Goal: Task Accomplishment & Management: Manage account settings

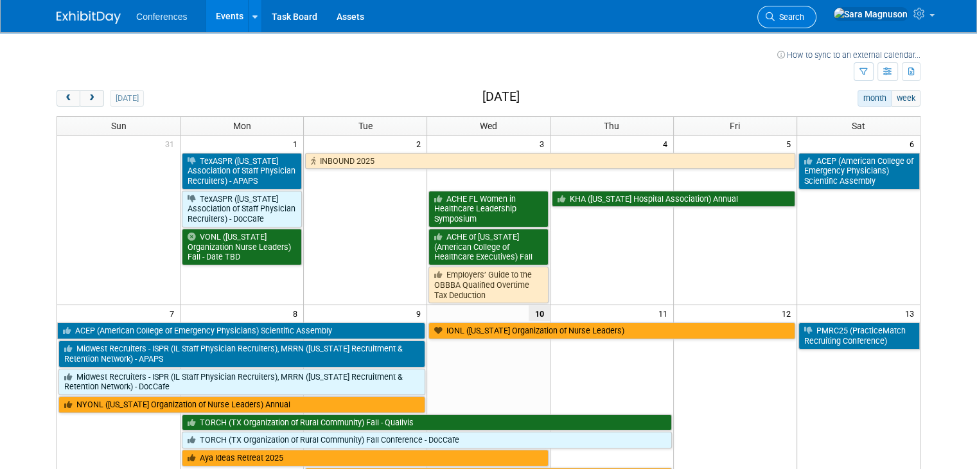
click at [816, 9] on link "Search" at bounding box center [786, 17] width 59 height 22
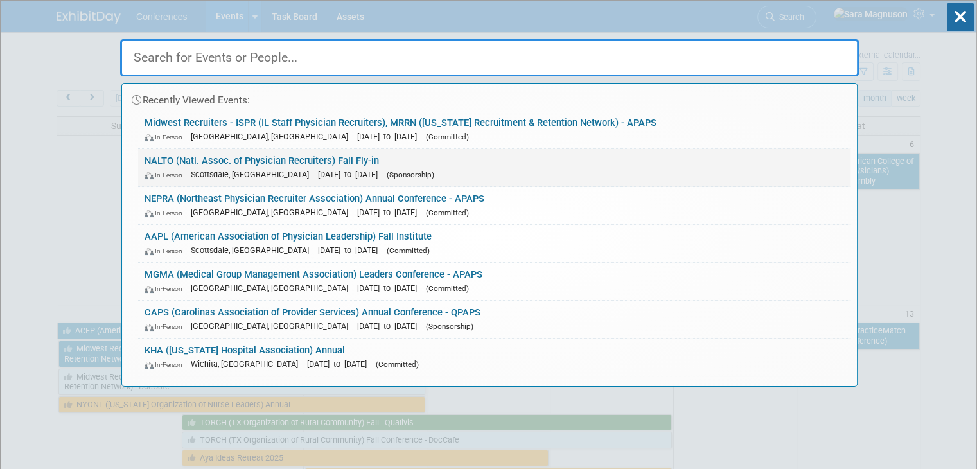
click at [247, 170] on span "Scottsdale, [GEOGRAPHIC_DATA]" at bounding box center [253, 175] width 125 height 10
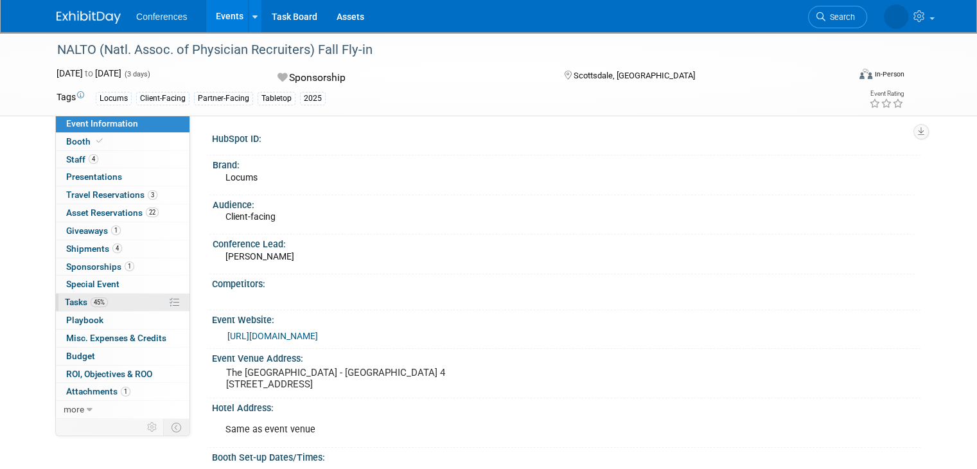
click at [109, 305] on link "45% Tasks 45%" at bounding box center [123, 302] width 134 height 17
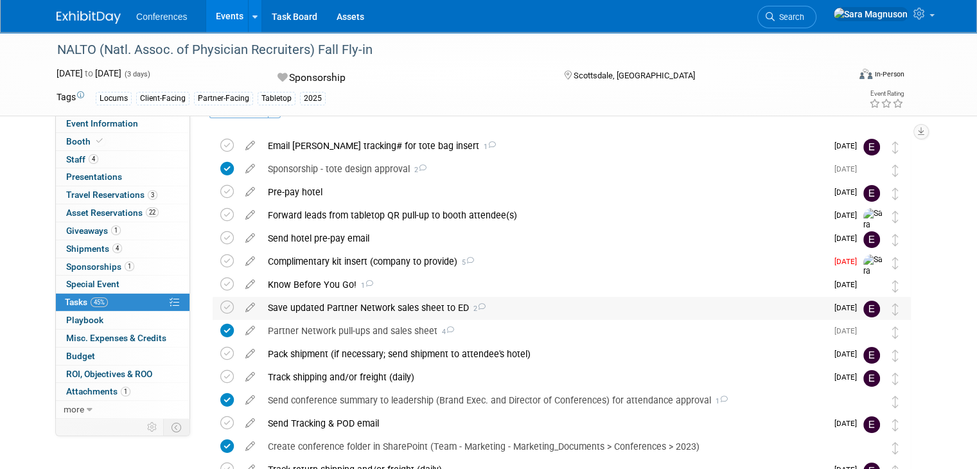
scroll to position [64, 0]
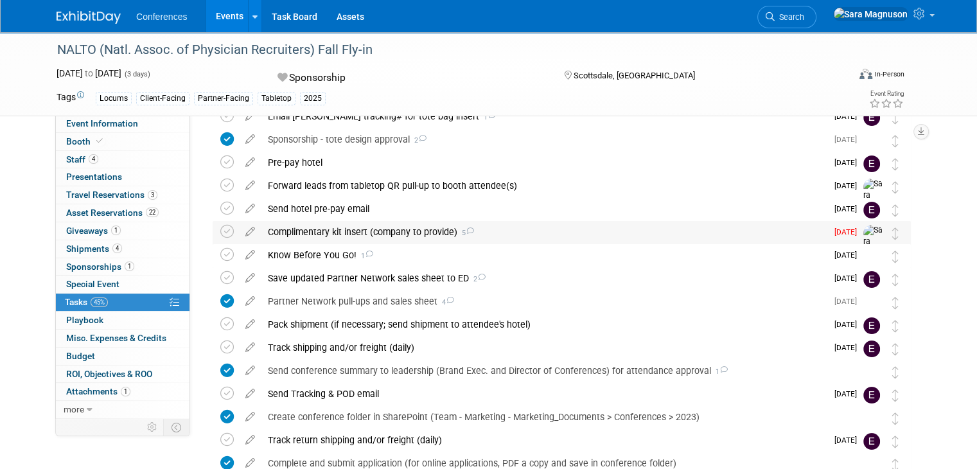
click at [330, 233] on div "Complimentary kit insert (company to provide) 5" at bounding box center [543, 232] width 565 height 22
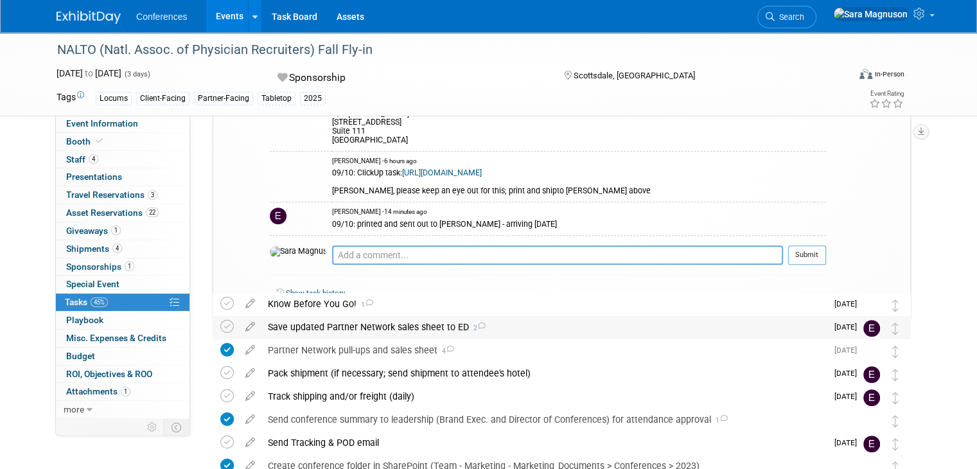
scroll to position [707, 0]
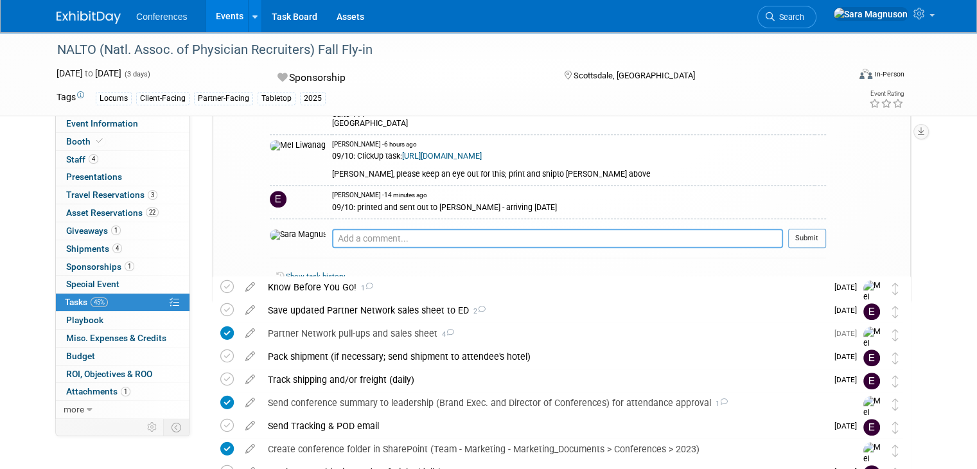
click at [332, 229] on textarea at bounding box center [557, 238] width 451 height 19
type textarea "0"
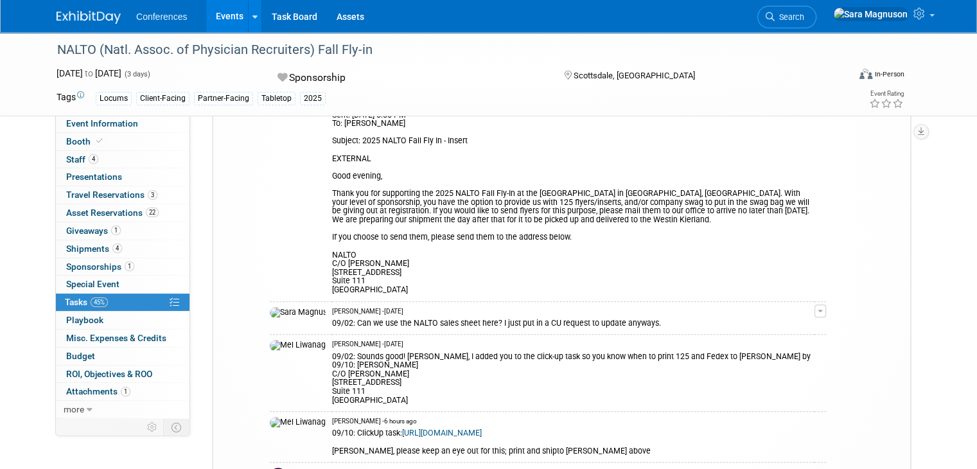
scroll to position [578, 0]
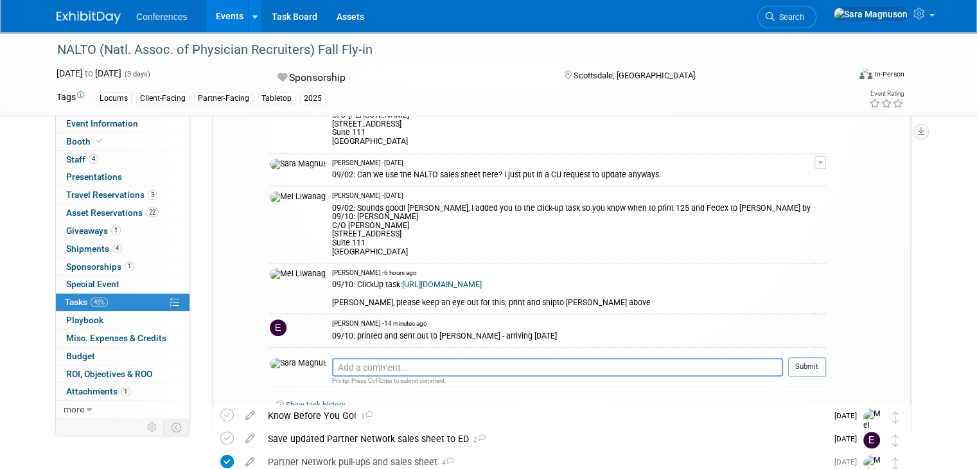
click at [642, 278] on div "09/10: ClickUp task: https://app.clickup.com/t/86abfu871 Erin, please keep an e…" at bounding box center [573, 293] width 482 height 30
